Goal: Navigation & Orientation: Find specific page/section

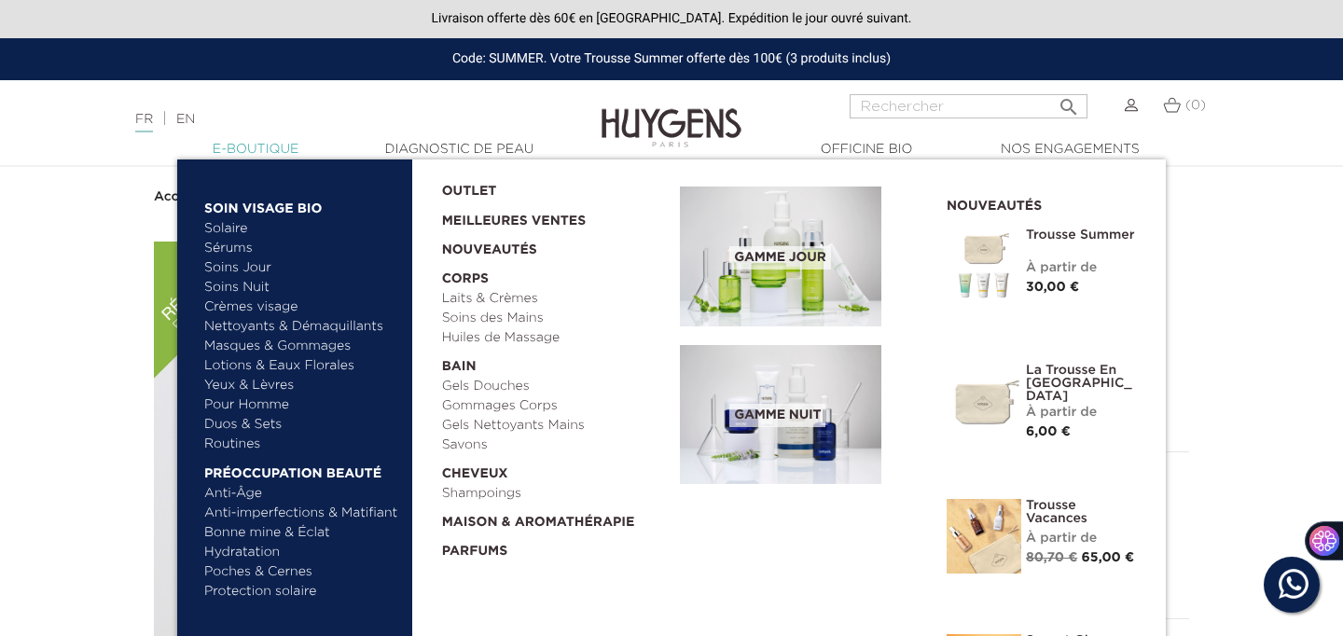
click at [266, 149] on link "  E-Boutique" at bounding box center [255, 150] width 187 height 20
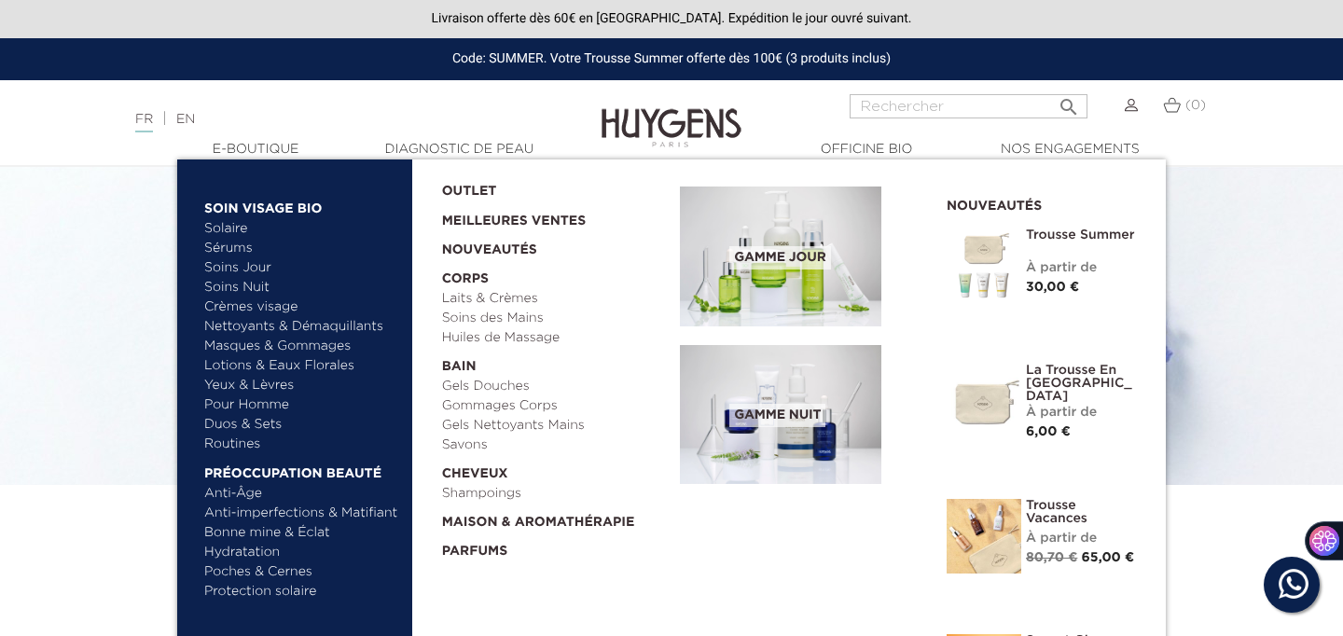
click at [252, 325] on link "Nettoyants & Démaquillants" at bounding box center [301, 327] width 195 height 20
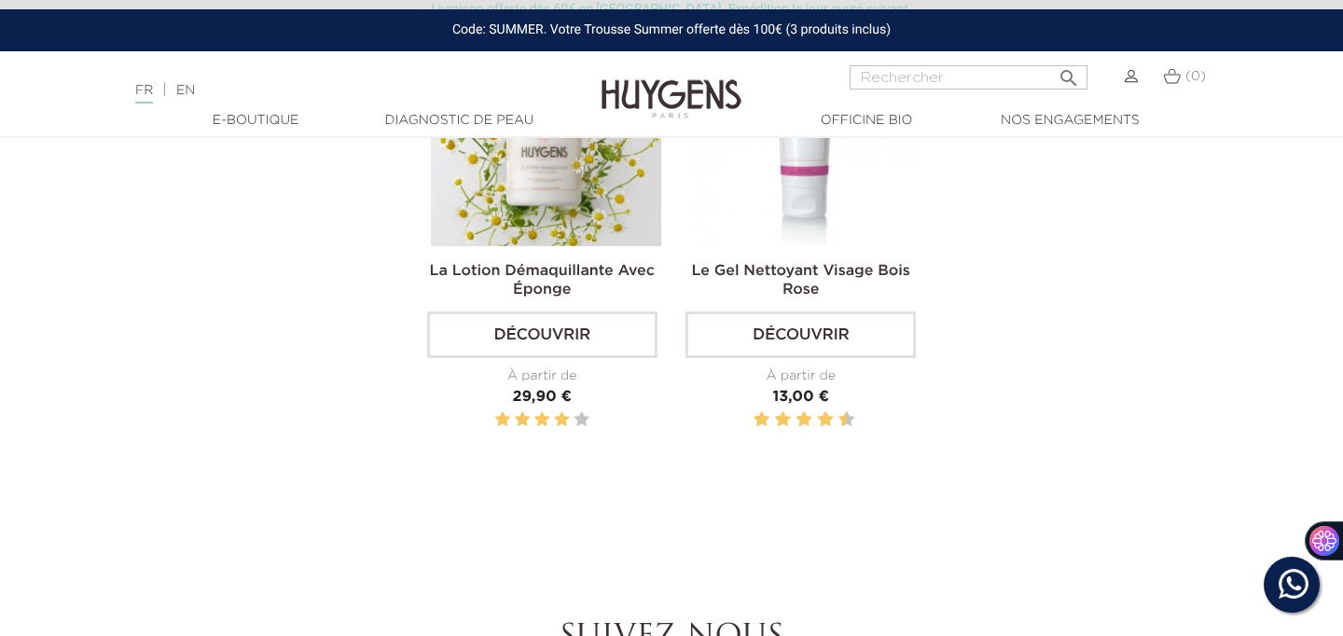
scroll to position [1554, 0]
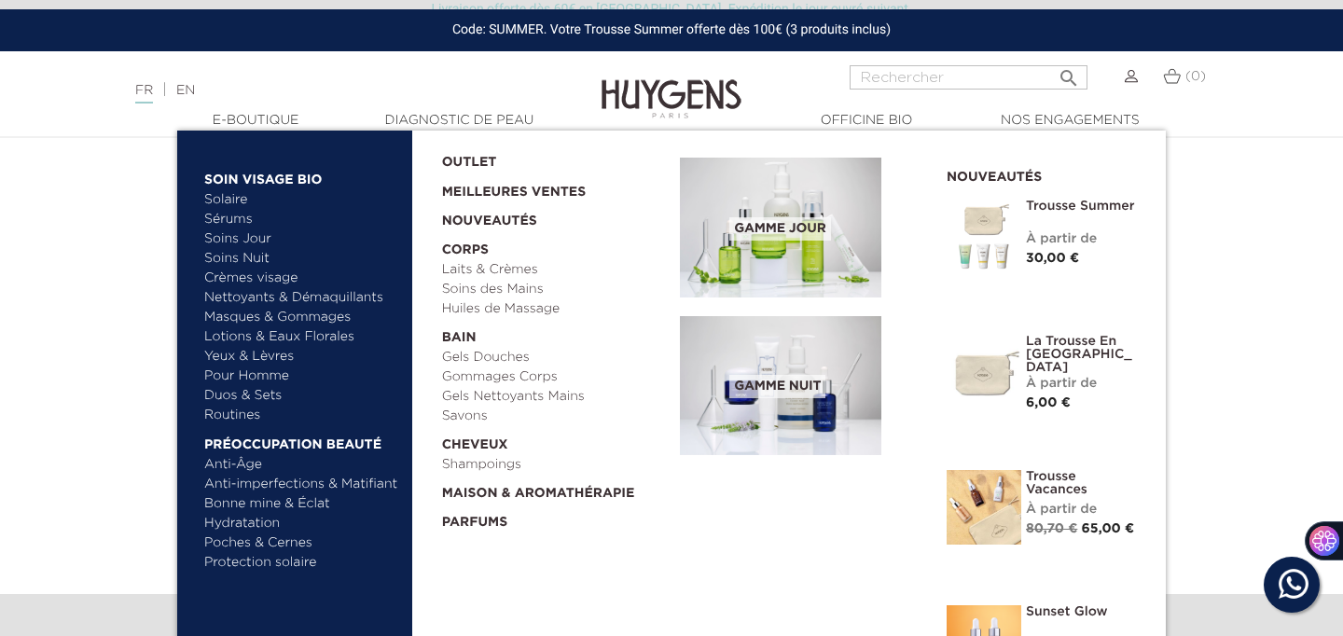
click at [264, 175] on link "  Soin Visage Bio" at bounding box center [301, 175] width 195 height 30
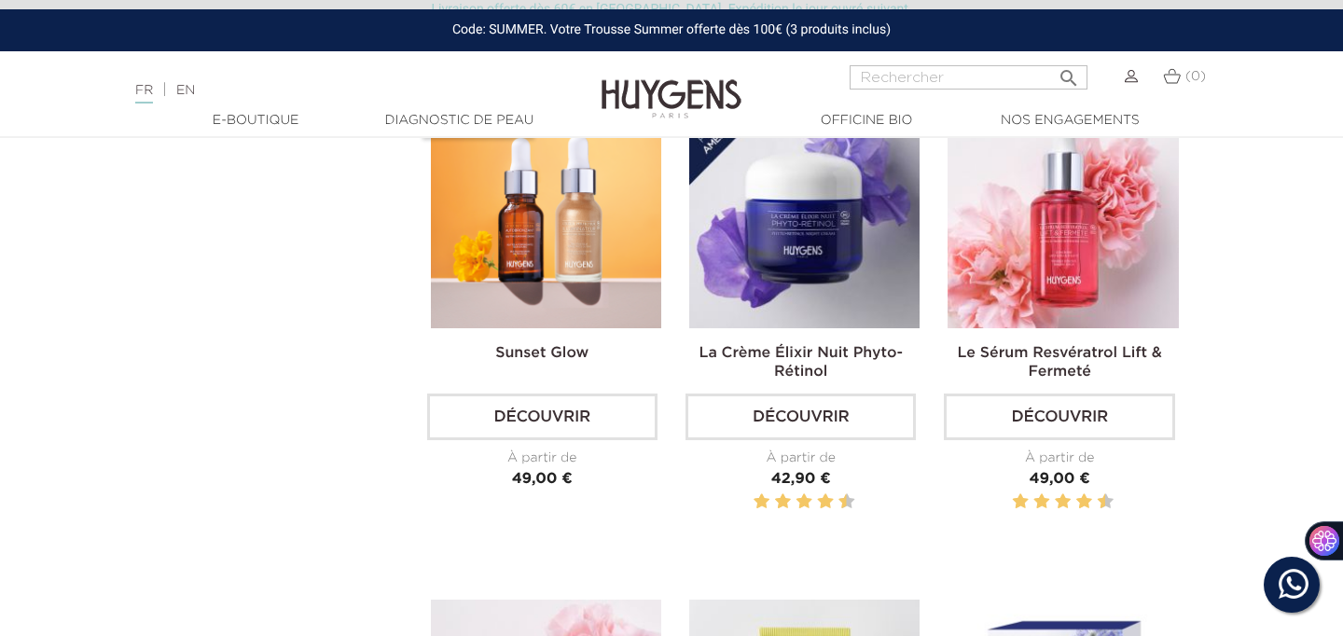
scroll to position [658, 0]
